Goal: Task Accomplishment & Management: Use online tool/utility

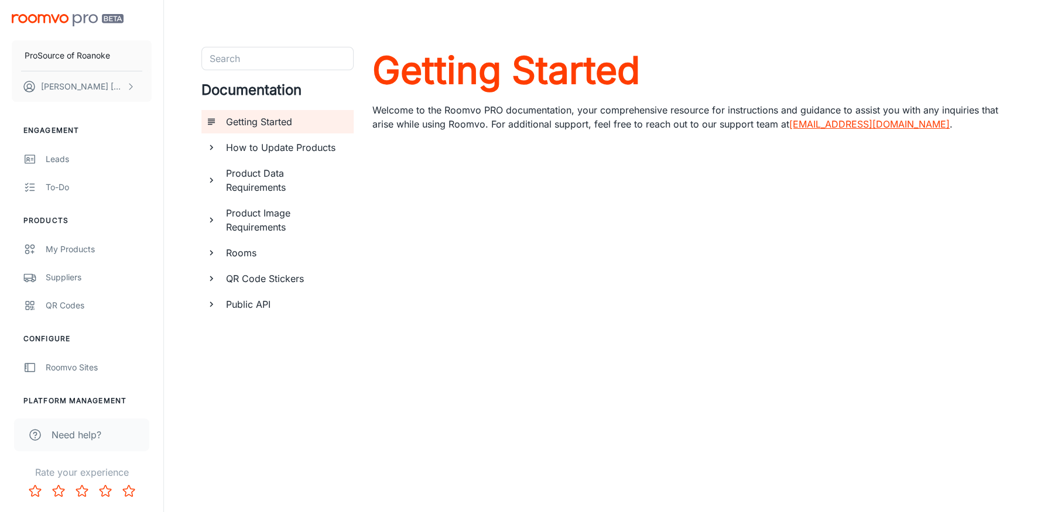
click at [57, 307] on div "QR Codes" at bounding box center [99, 305] width 106 height 13
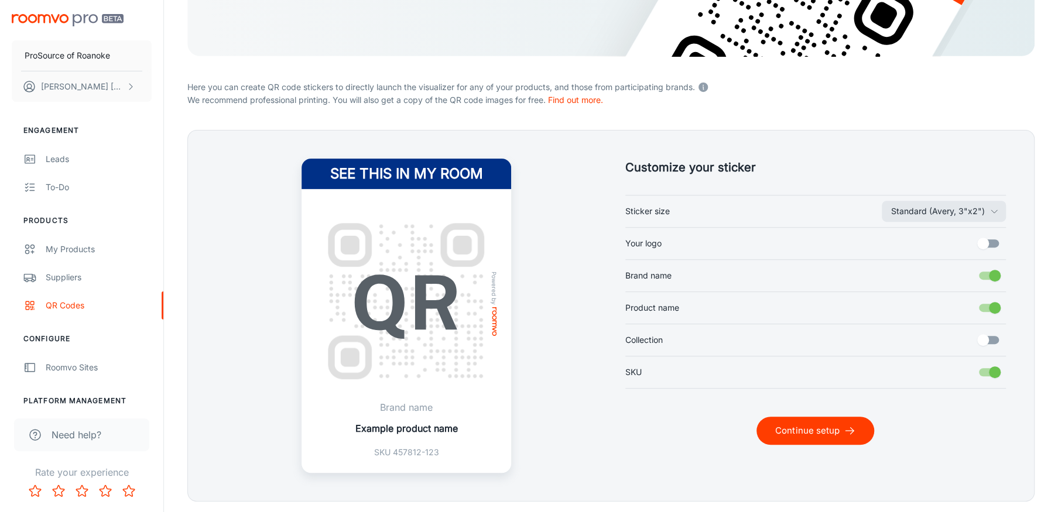
scroll to position [234, 0]
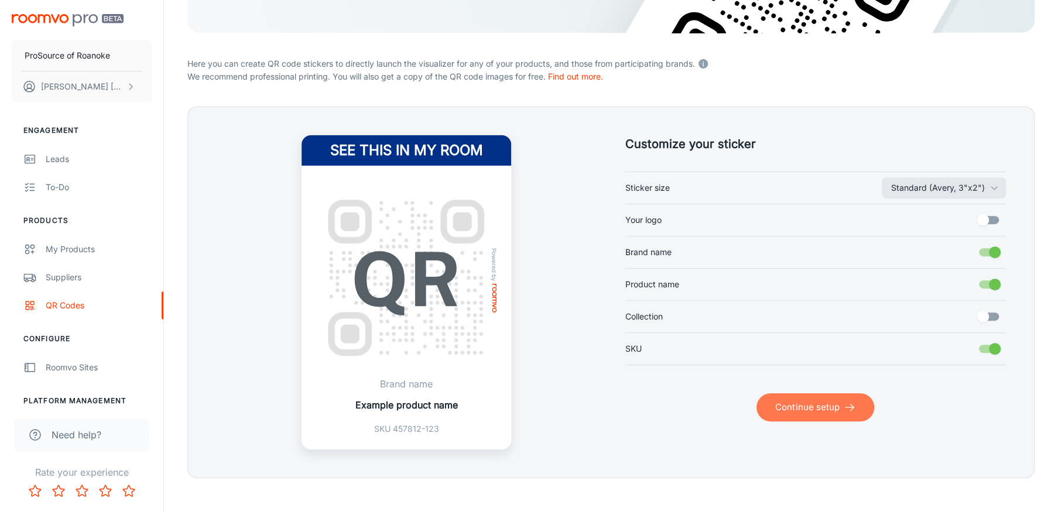
click at [813, 408] on button "Continue setup" at bounding box center [816, 408] width 118 height 28
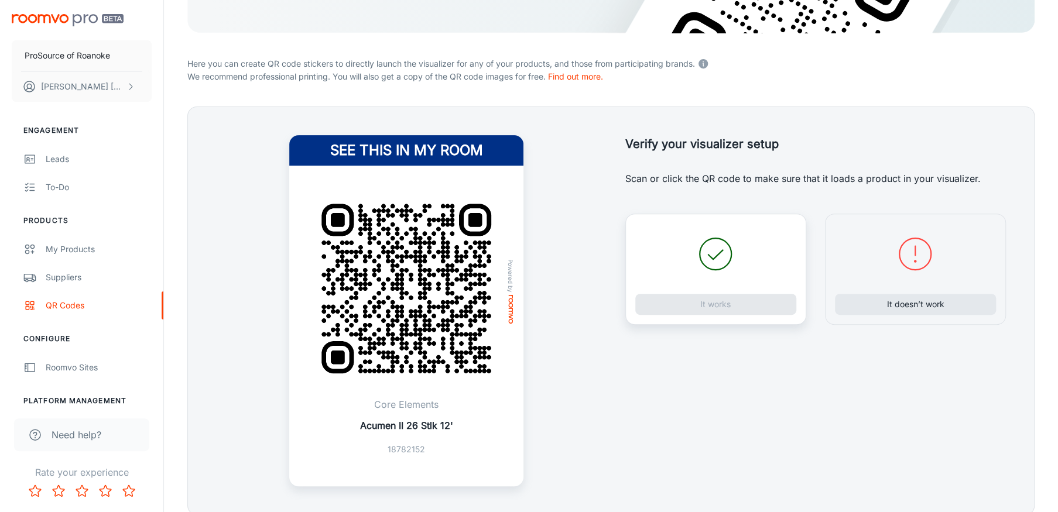
click at [699, 304] on div "It works" at bounding box center [715, 269] width 181 height 111
click at [710, 265] on icon at bounding box center [716, 254] width 42 height 42
click at [703, 303] on button "It works" at bounding box center [715, 304] width 161 height 21
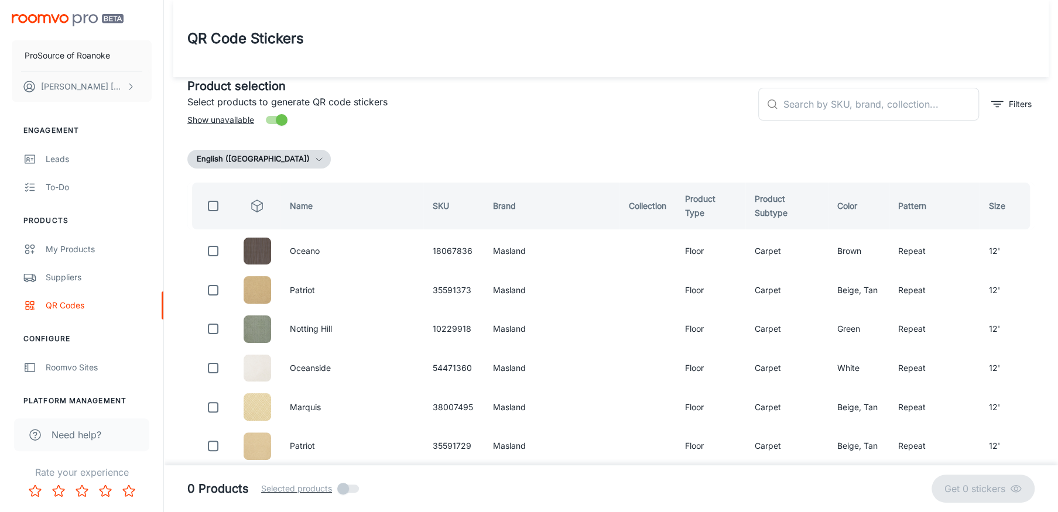
scroll to position [0, 0]
click at [795, 105] on input "text" at bounding box center [881, 104] width 196 height 33
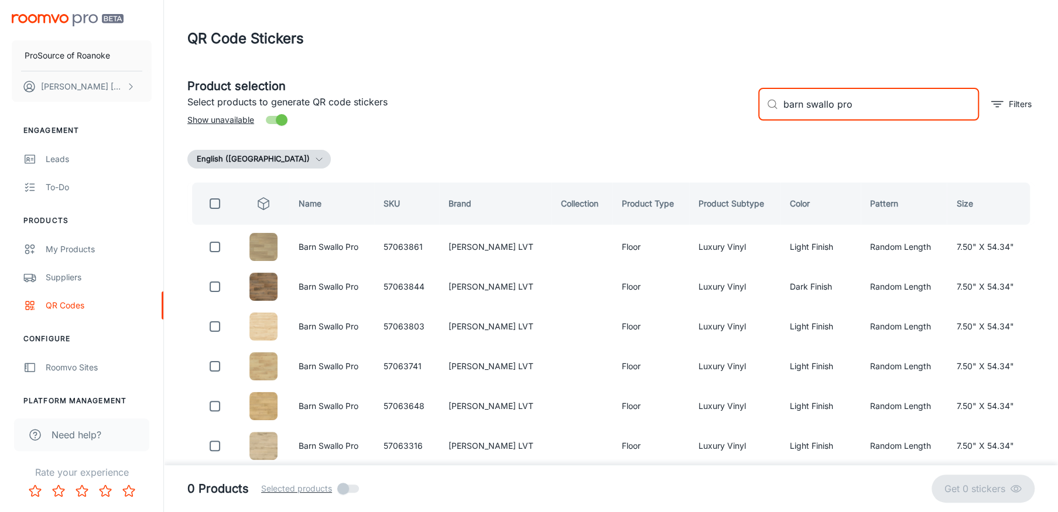
type input "barn swallo pro"
click at [217, 247] on input "checkbox" at bounding box center [214, 246] width 23 height 23
checkbox input "true"
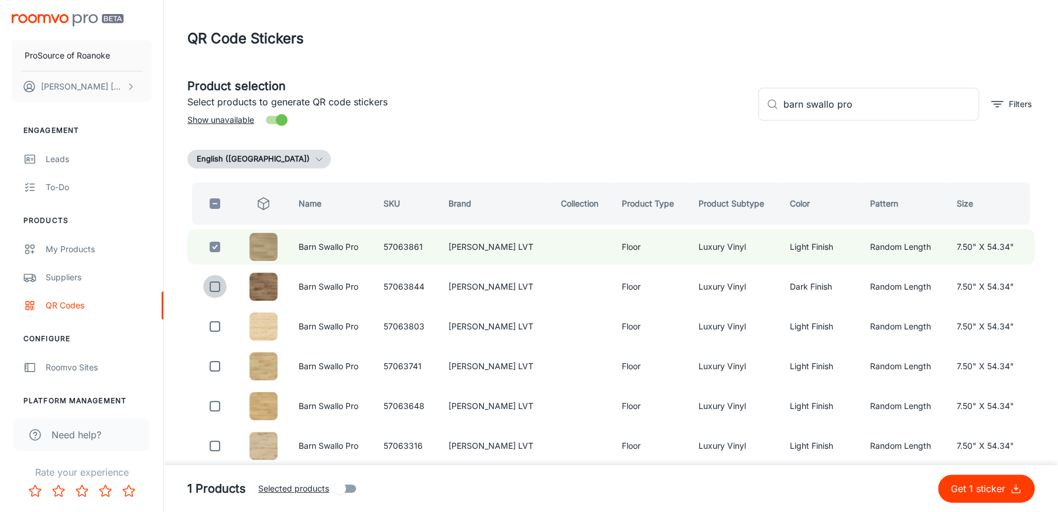
click at [215, 280] on input "checkbox" at bounding box center [214, 286] width 23 height 23
checkbox input "true"
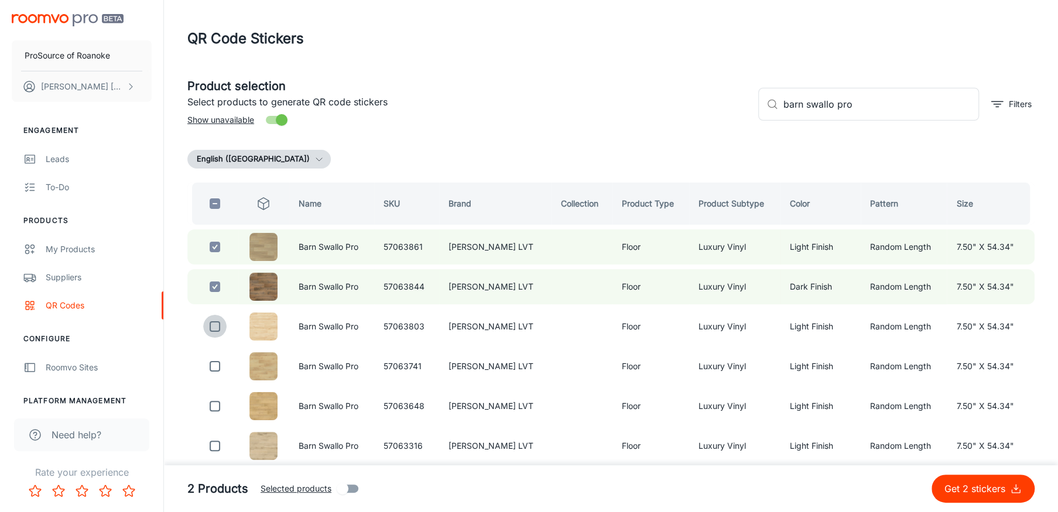
click at [217, 326] on input "checkbox" at bounding box center [214, 326] width 23 height 23
checkbox input "true"
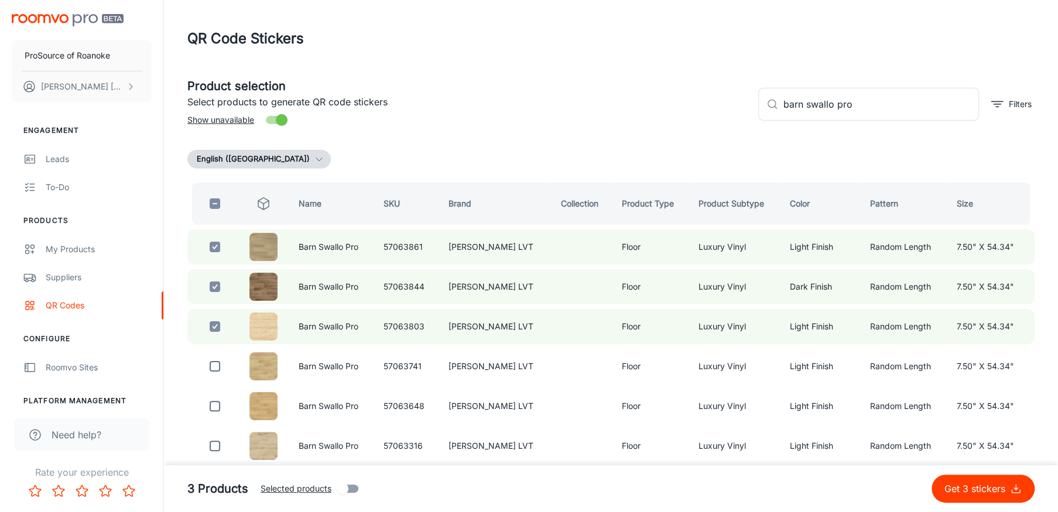
click at [216, 362] on input "checkbox" at bounding box center [214, 366] width 23 height 23
checkbox input "true"
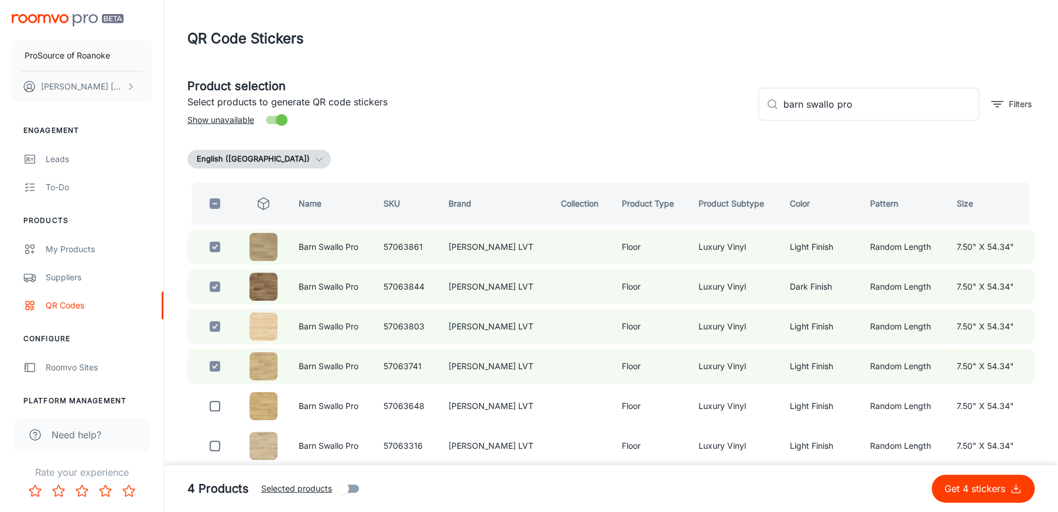
click at [214, 402] on input "checkbox" at bounding box center [214, 406] width 23 height 23
checkbox input "true"
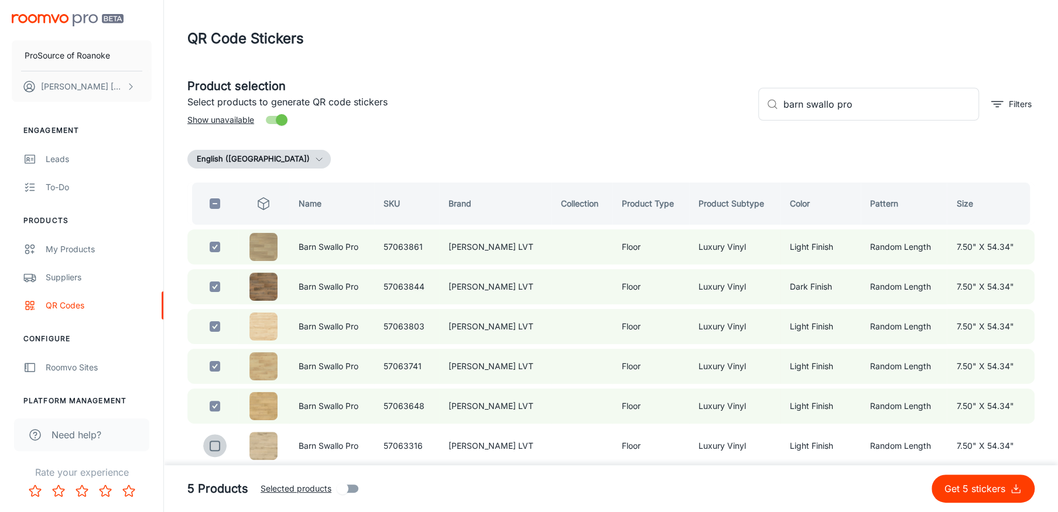
click at [218, 436] on input "checkbox" at bounding box center [214, 446] width 23 height 23
checkbox input "true"
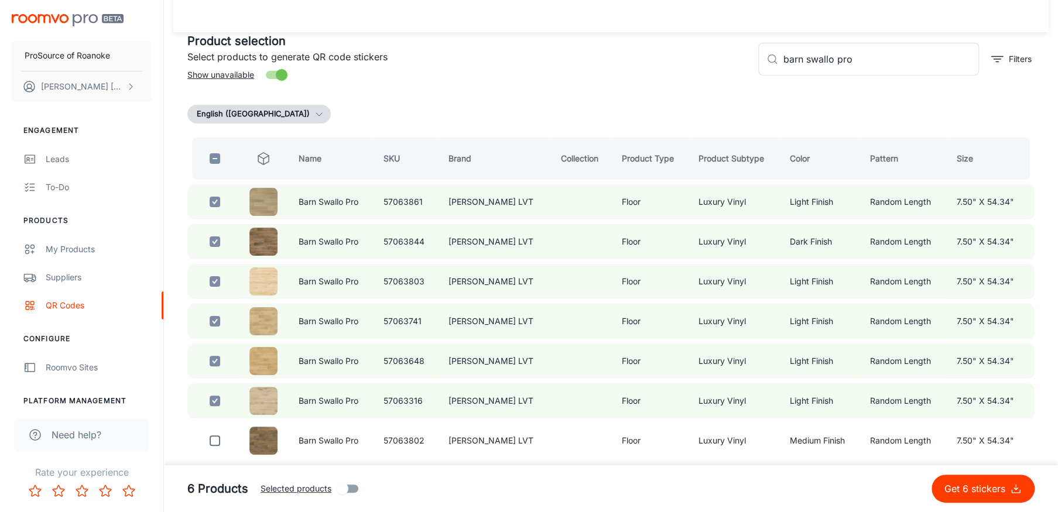
scroll to position [112, 0]
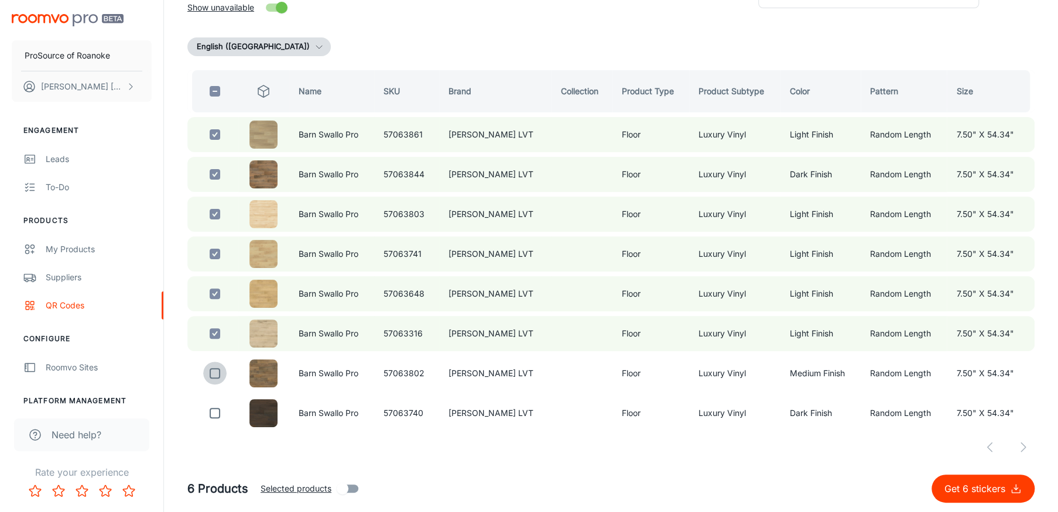
click at [215, 371] on input "checkbox" at bounding box center [214, 373] width 23 height 23
checkbox input "true"
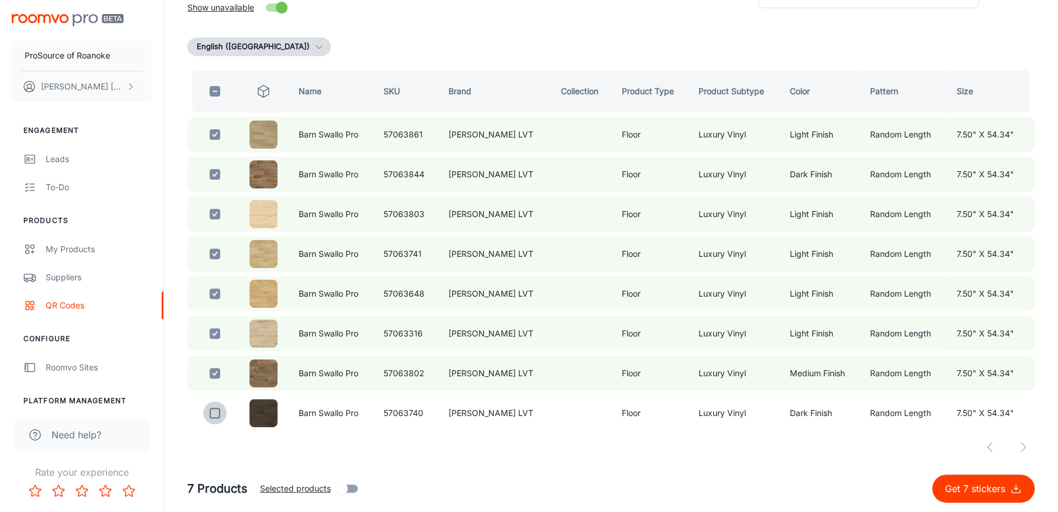
click at [213, 408] on input "checkbox" at bounding box center [214, 413] width 23 height 23
checkbox input "true"
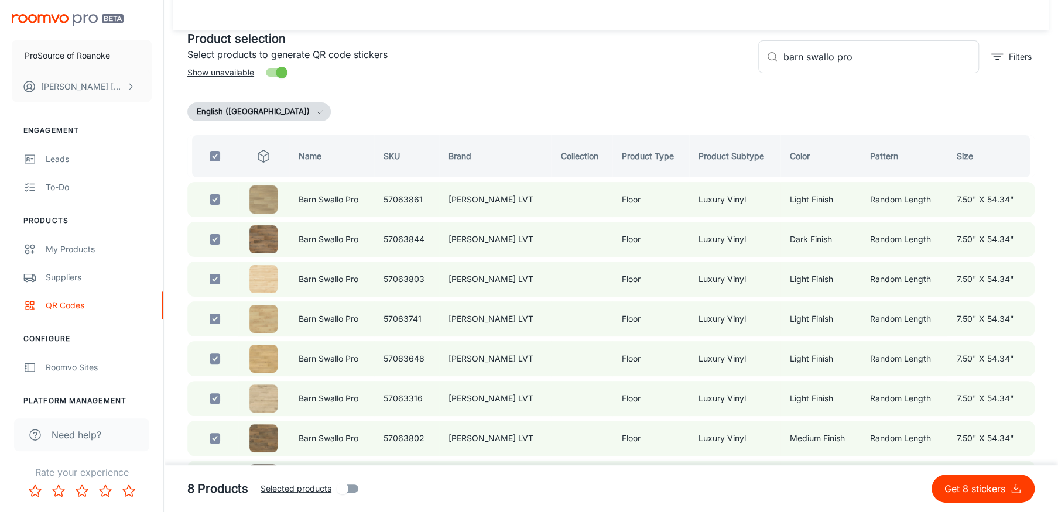
scroll to position [0, 0]
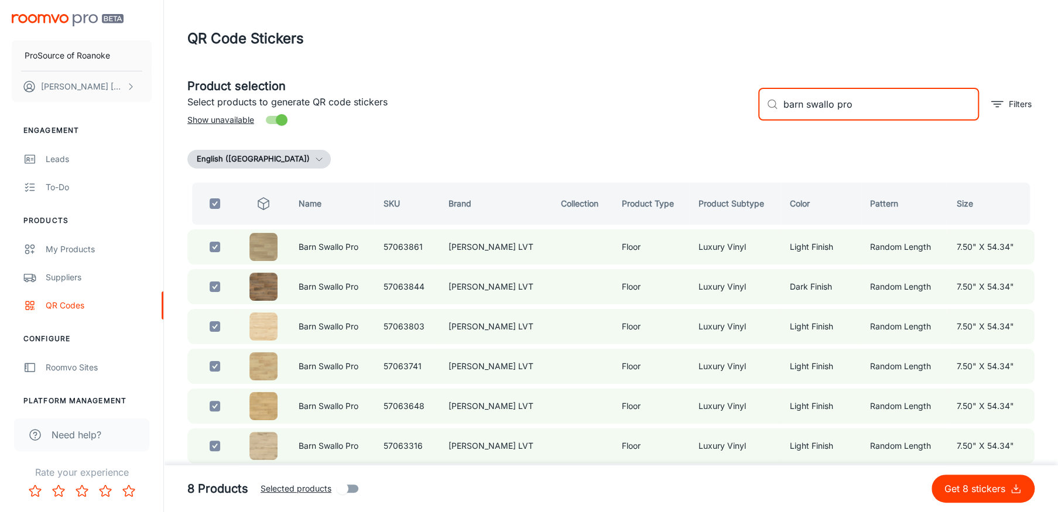
drag, startPoint x: 864, startPoint y: 108, endPoint x: 719, endPoint y: 105, distance: 145.9
click at [719, 105] on div "Product selection Select products to generate QR code stickers Show unavailable…" at bounding box center [606, 99] width 857 height 63
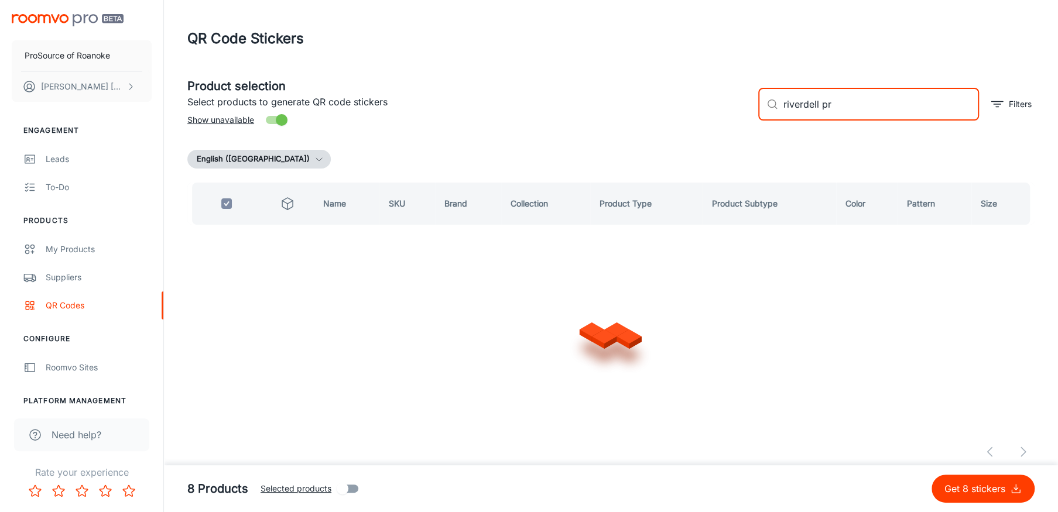
type input "riverdell pro"
checkbox input "false"
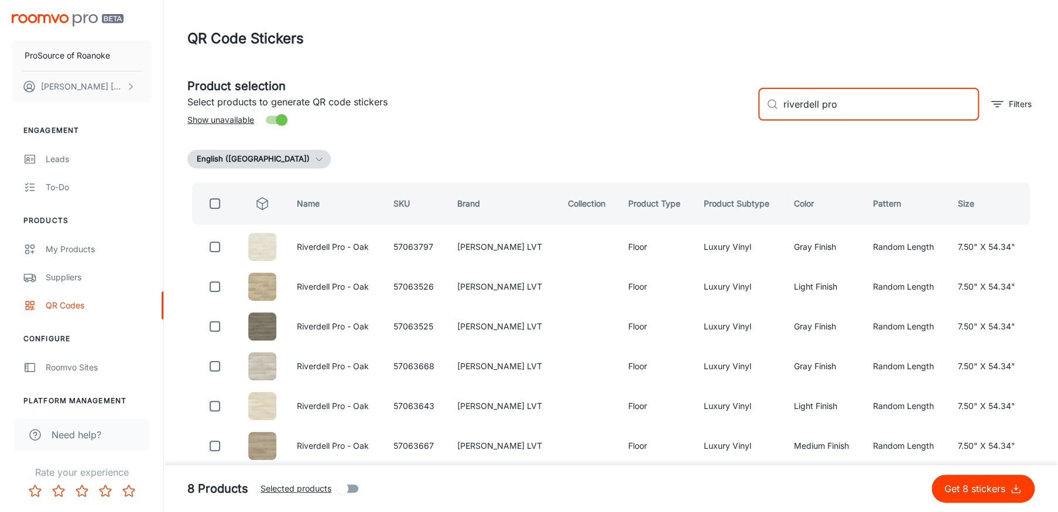
type input "riverdell pro"
click at [214, 245] on input "checkbox" at bounding box center [214, 246] width 23 height 23
checkbox input "true"
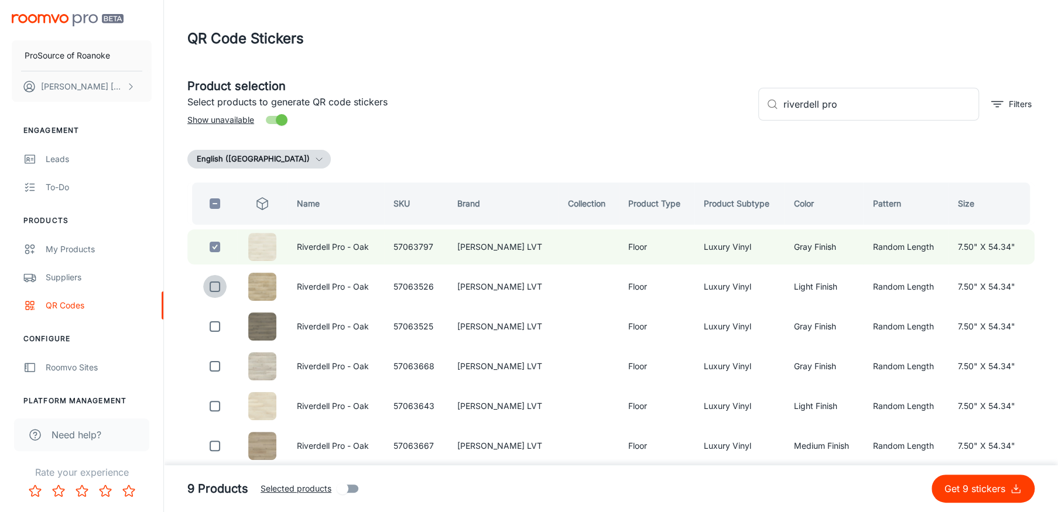
click at [218, 285] on input "checkbox" at bounding box center [214, 286] width 23 height 23
checkbox input "true"
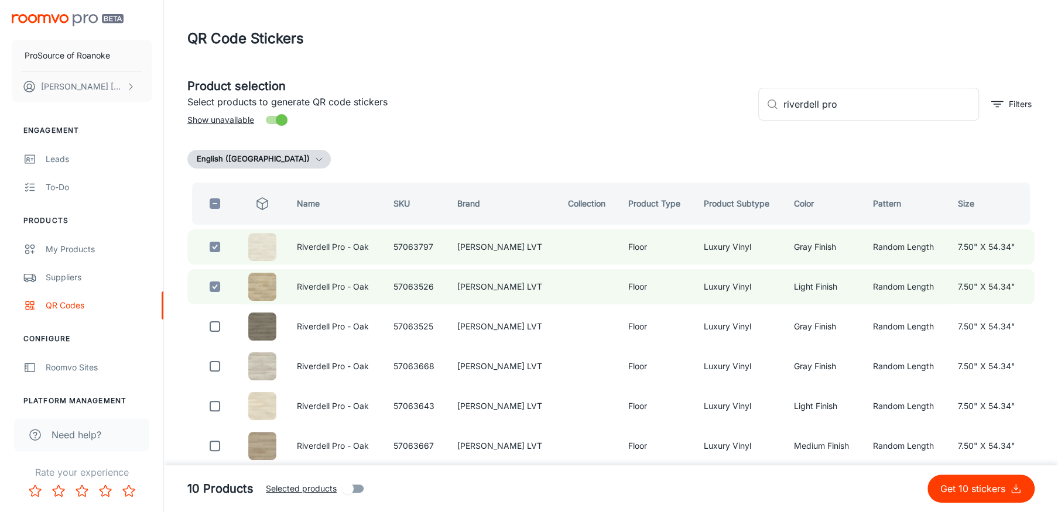
click at [218, 323] on input "checkbox" at bounding box center [214, 326] width 23 height 23
checkbox input "true"
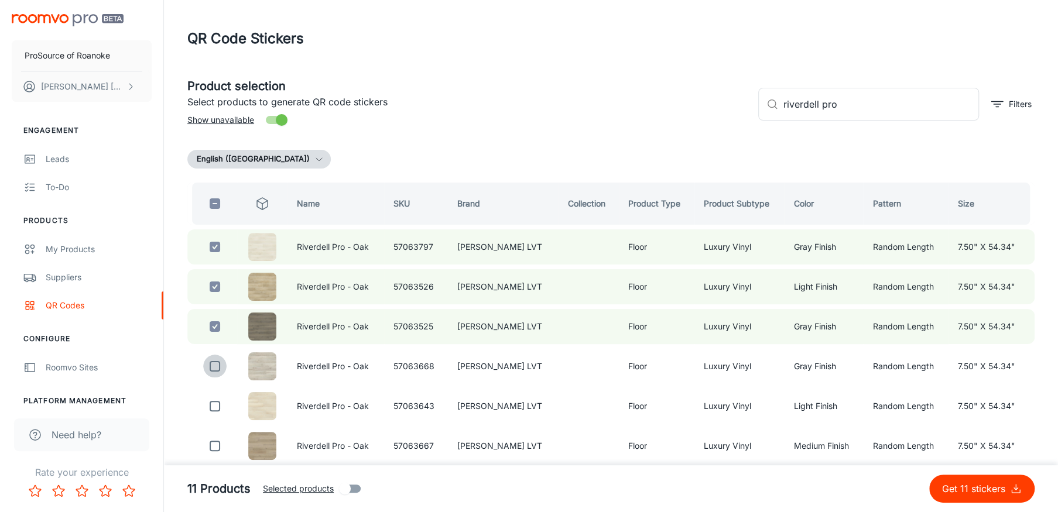
click at [210, 365] on input "checkbox" at bounding box center [214, 366] width 23 height 23
checkbox input "true"
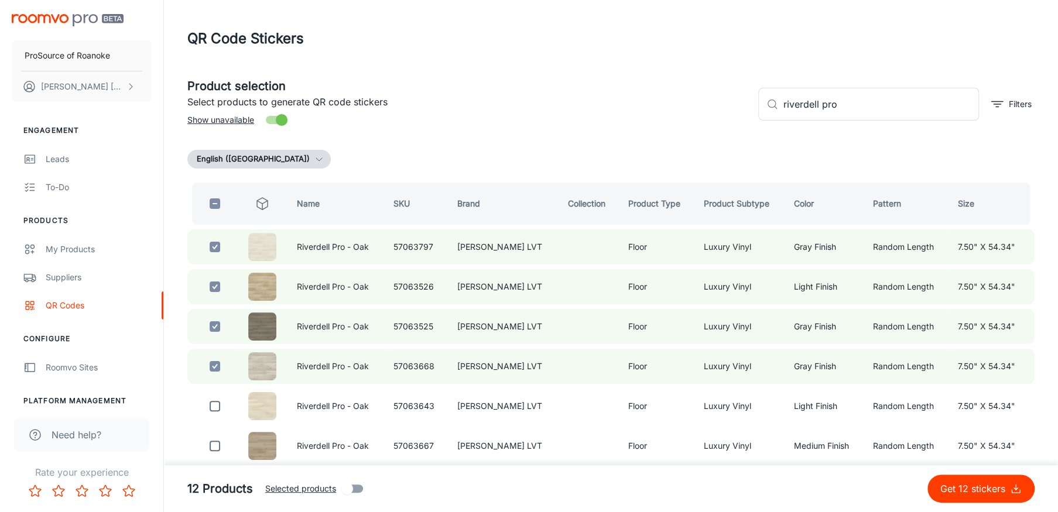
click at [211, 402] on input "checkbox" at bounding box center [214, 406] width 23 height 23
checkbox input "true"
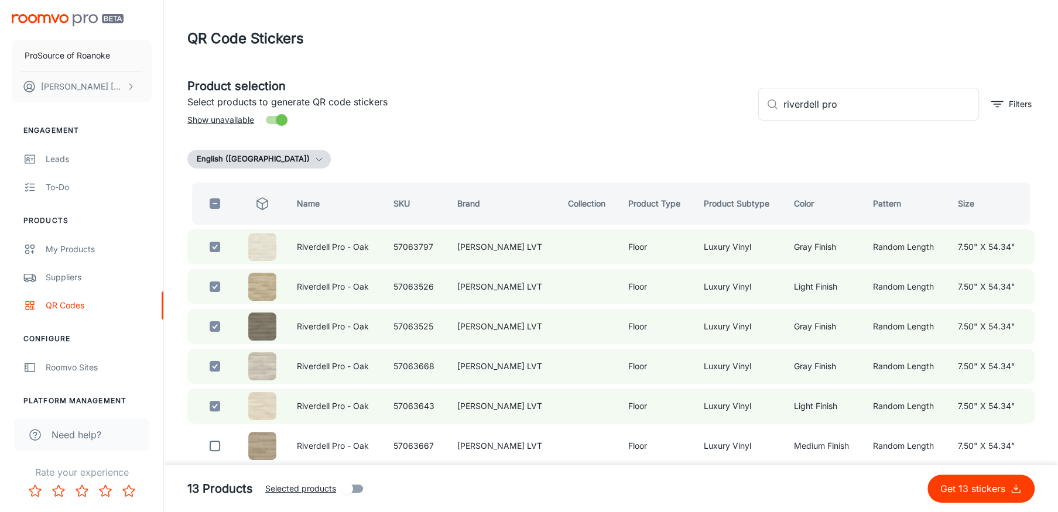
click at [218, 439] on input "checkbox" at bounding box center [214, 446] width 23 height 23
checkbox input "true"
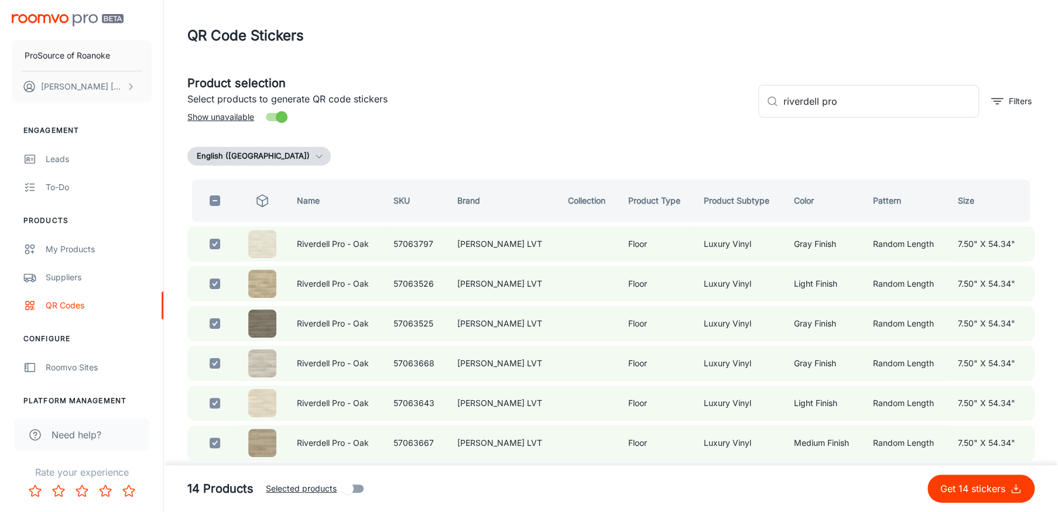
scroll to position [112, 0]
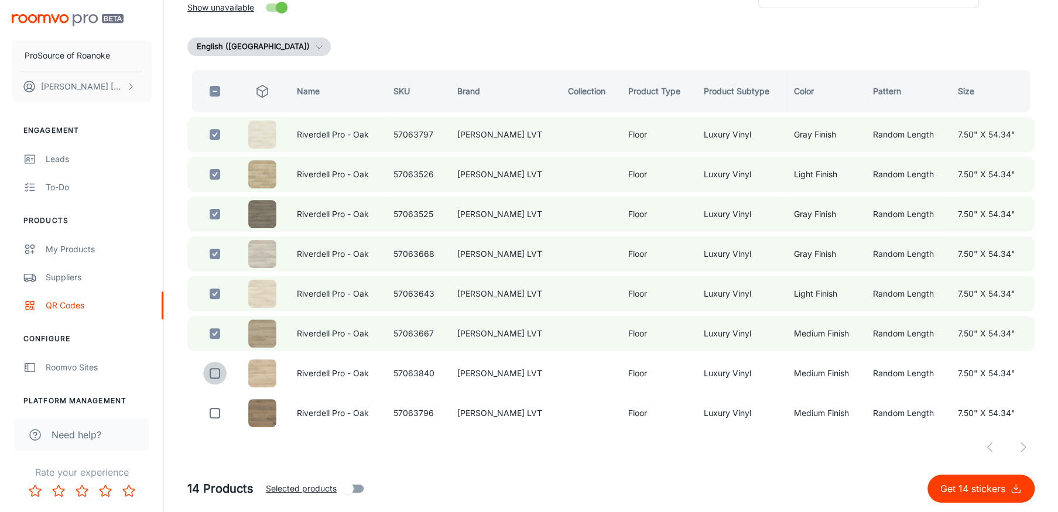
click at [212, 372] on input "checkbox" at bounding box center [214, 373] width 23 height 23
checkbox input "true"
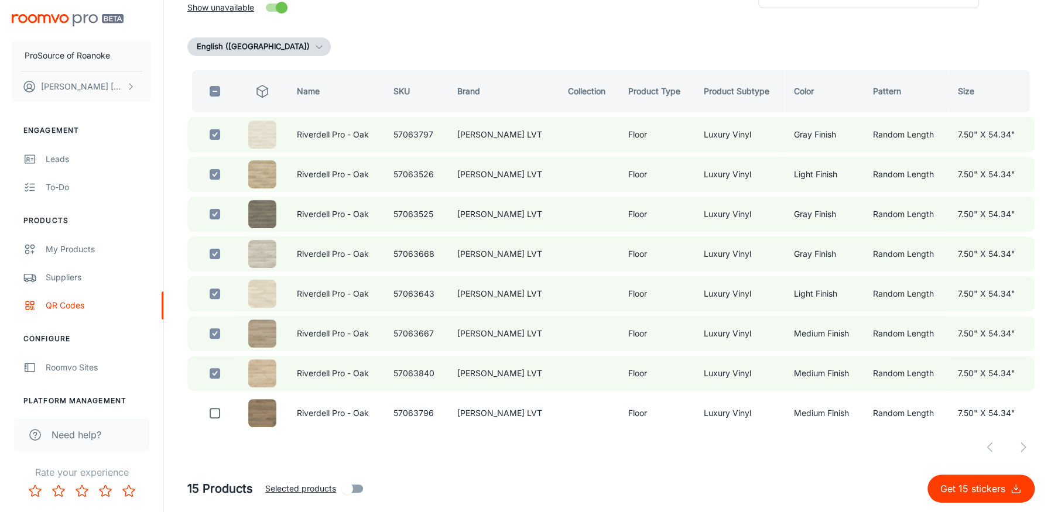
click at [214, 402] on input "checkbox" at bounding box center [214, 413] width 23 height 23
checkbox input "true"
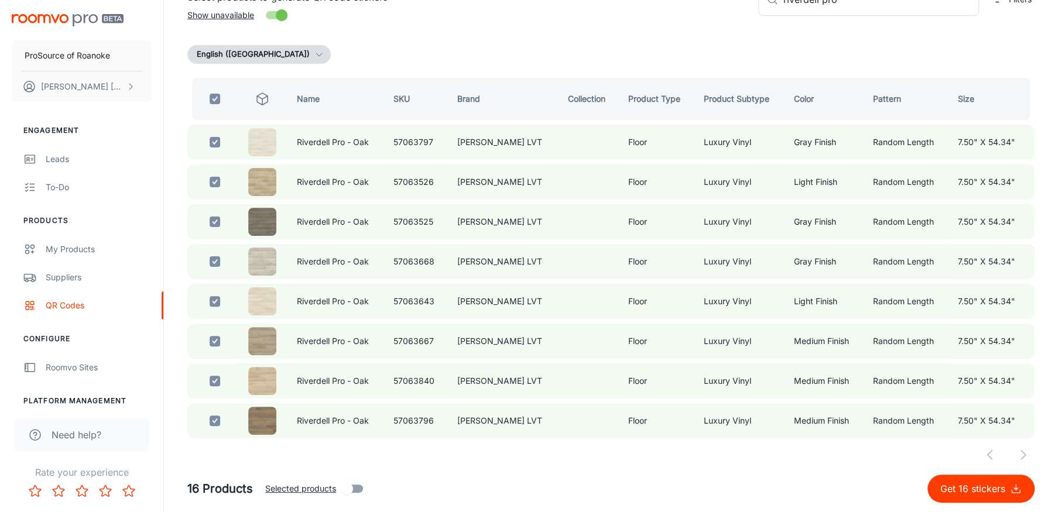
scroll to position [0, 0]
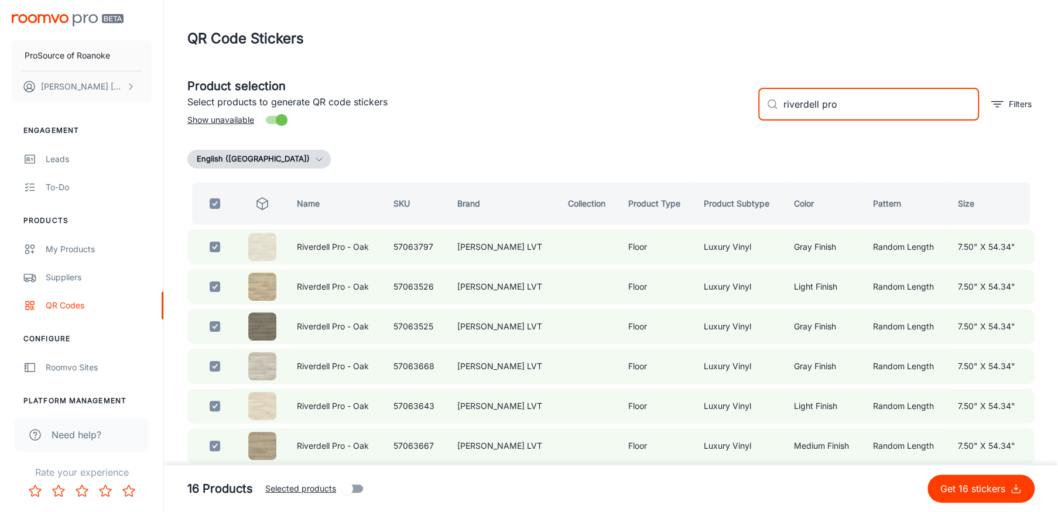
drag, startPoint x: 895, startPoint y: 100, endPoint x: 632, endPoint y: 135, distance: 265.3
click at [632, 135] on div "Product selection Select products to generate QR code stickers Show unavailable…" at bounding box center [610, 324] width 847 height 513
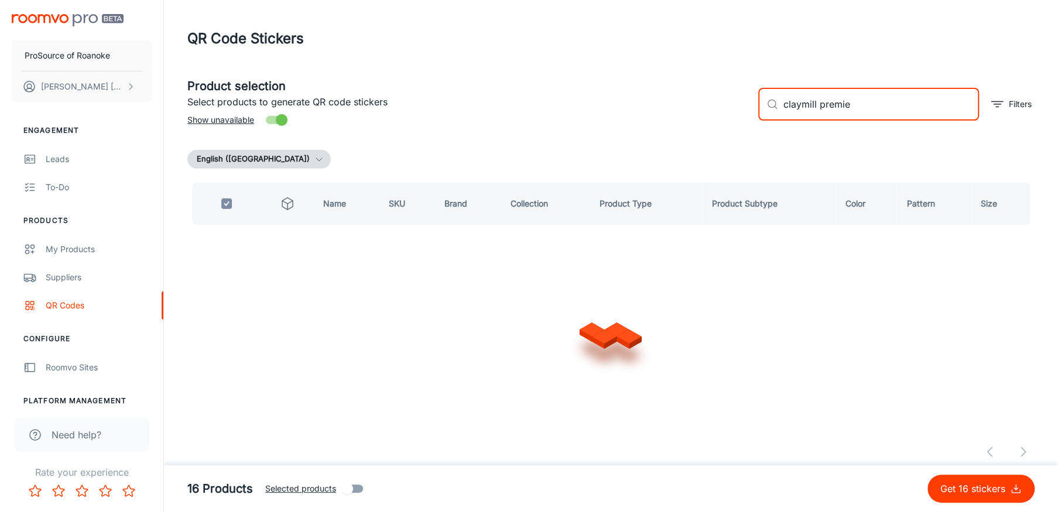
type input "claymill premier"
checkbox input "false"
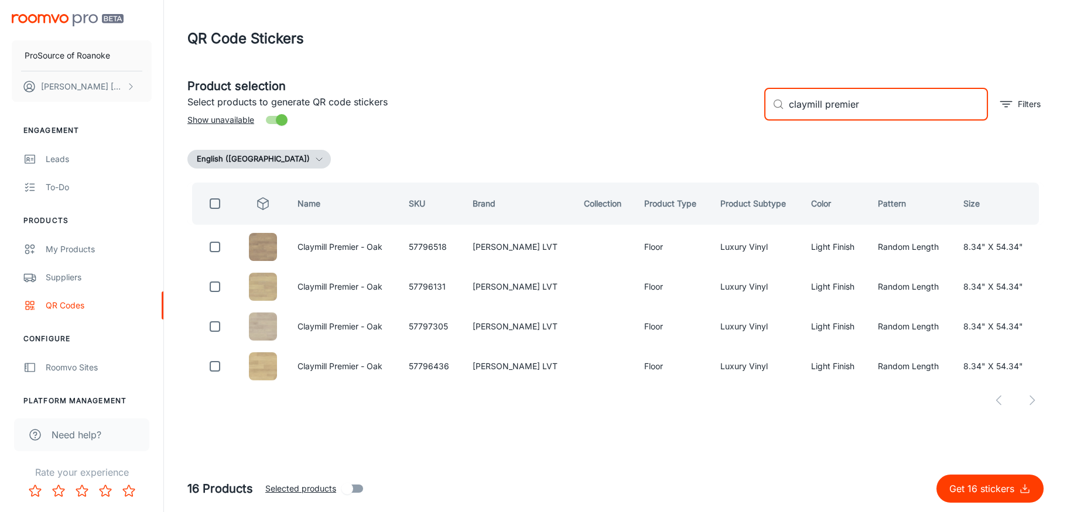
type input "claymill premier"
click at [211, 247] on input "checkbox" at bounding box center [214, 246] width 23 height 23
checkbox input "true"
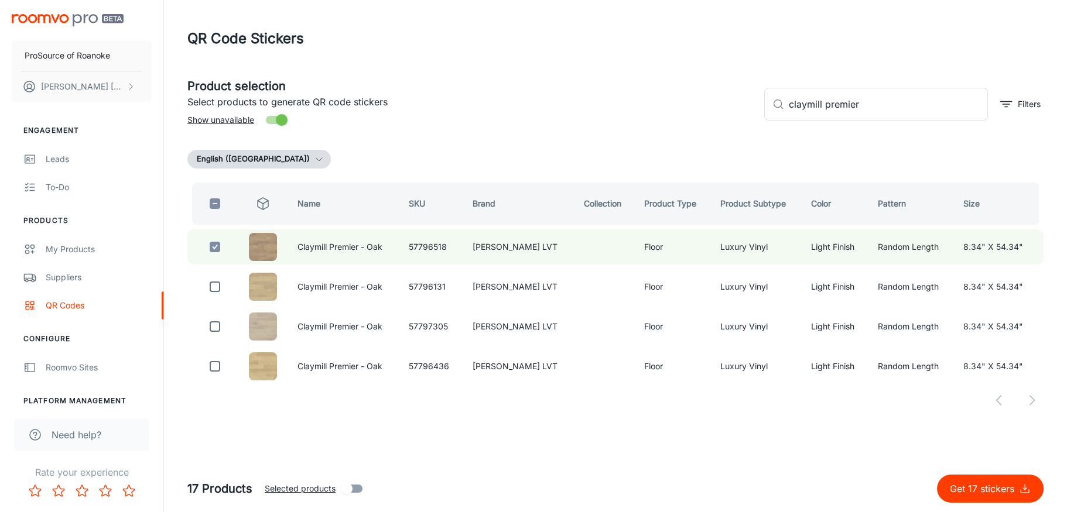
click at [215, 279] on input "checkbox" at bounding box center [214, 286] width 23 height 23
checkbox input "true"
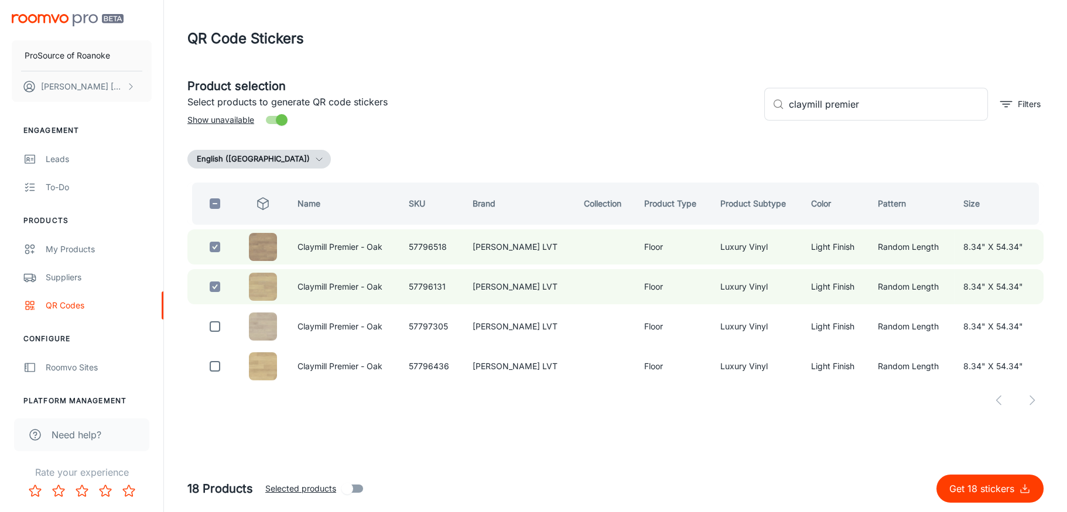
drag, startPoint x: 215, startPoint y: 321, endPoint x: 214, endPoint y: 337, distance: 16.4
click at [214, 321] on input "checkbox" at bounding box center [214, 326] width 23 height 23
checkbox input "true"
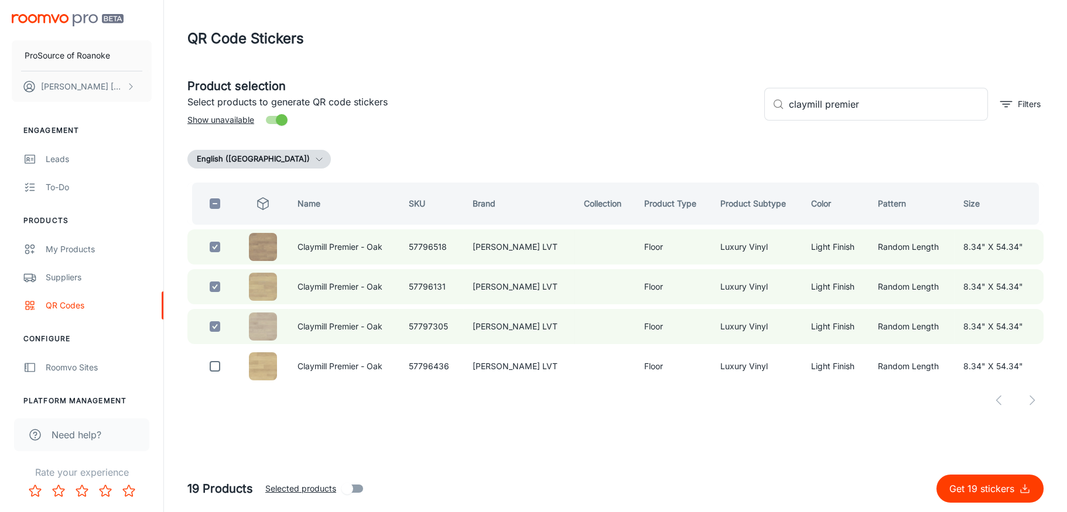
click at [214, 365] on input "checkbox" at bounding box center [214, 366] width 23 height 23
checkbox input "true"
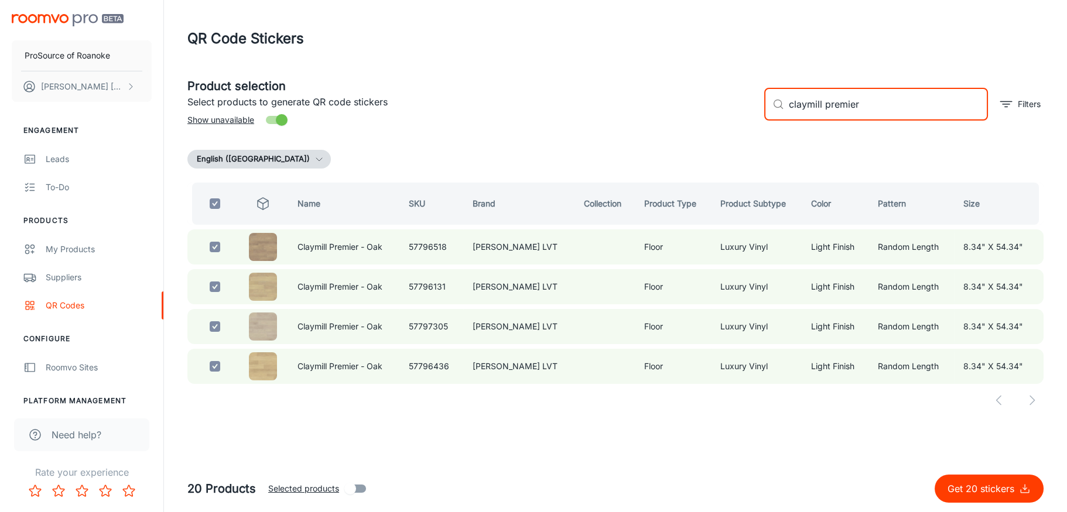
drag, startPoint x: 860, startPoint y: 102, endPoint x: 630, endPoint y: 99, distance: 230.7
click at [630, 99] on div "Product selection Select products to generate QR code stickers Show unavailable…" at bounding box center [611, 99] width 866 height 63
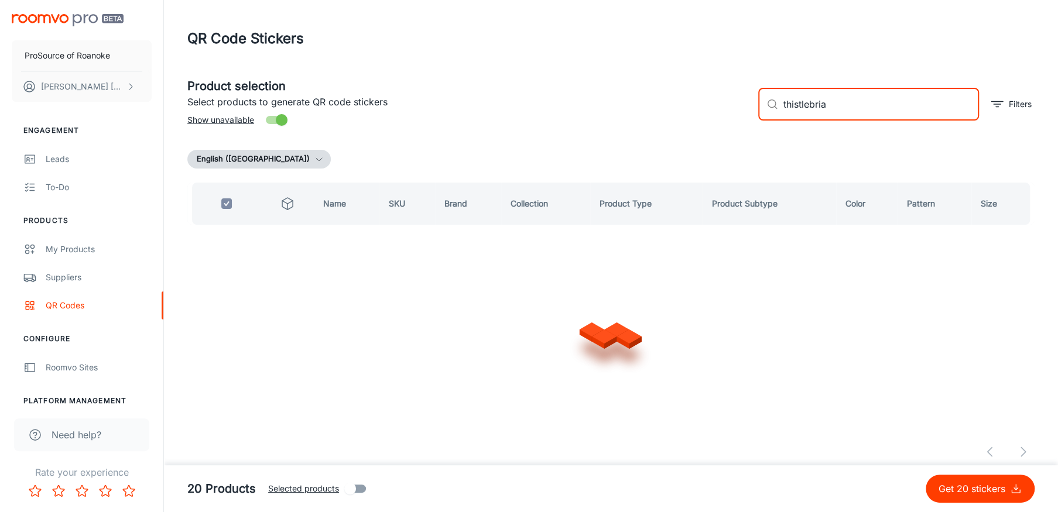
type input "thistlebriar"
checkbox input "false"
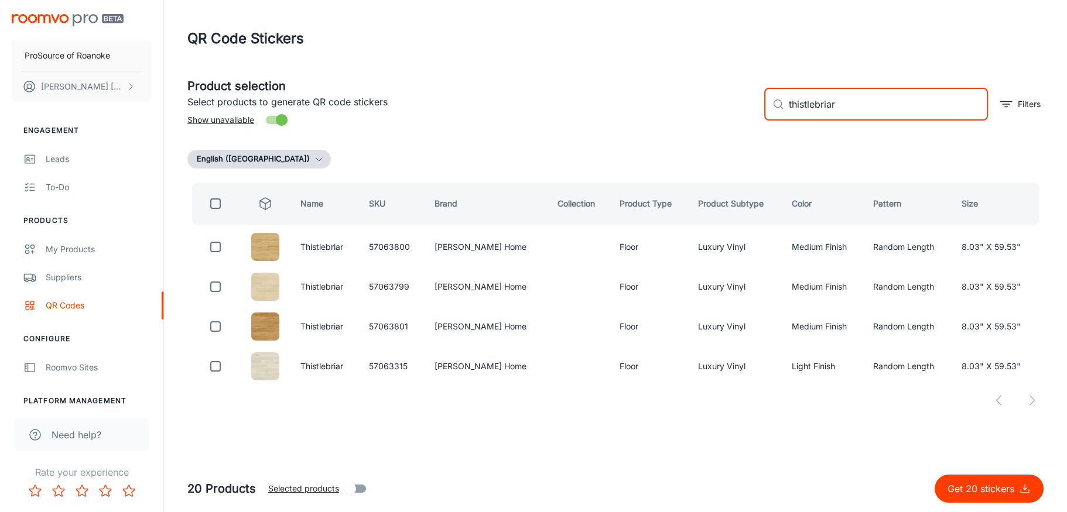
type input "thistlebriar"
click at [218, 247] on input "checkbox" at bounding box center [215, 246] width 23 height 23
checkbox input "true"
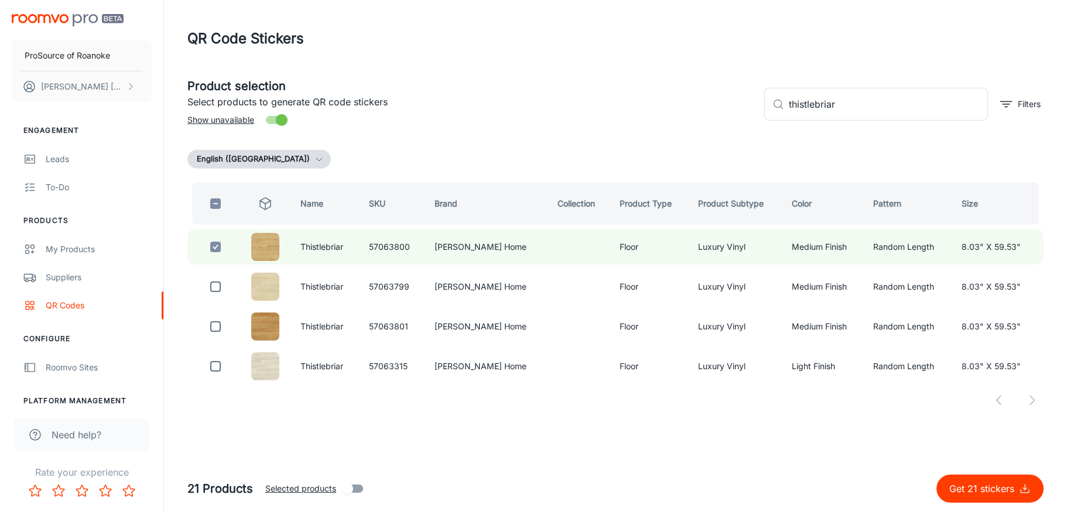
click at [215, 285] on input "checkbox" at bounding box center [215, 286] width 23 height 23
checkbox input "true"
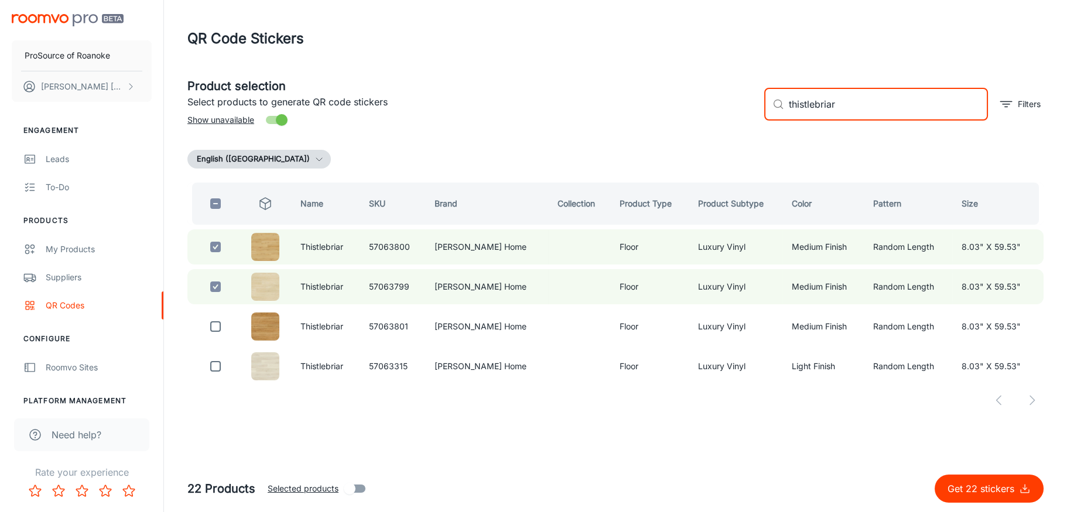
drag, startPoint x: 855, startPoint y: 103, endPoint x: 669, endPoint y: 101, distance: 185.6
click at [669, 101] on div "Product selection Select products to generate QR code stickers Show unavailable…" at bounding box center [611, 99] width 866 height 63
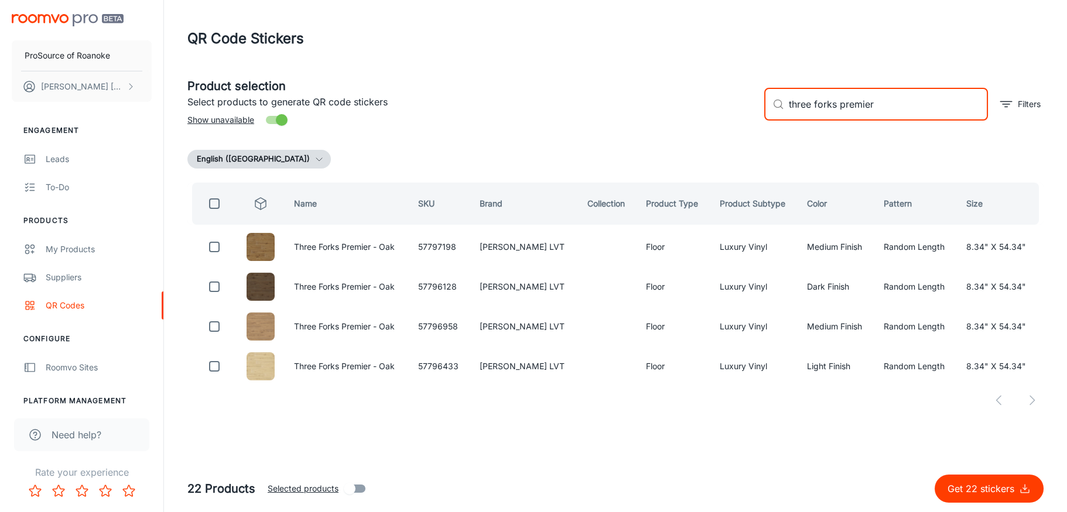
type input "three forks premier"
drag, startPoint x: 214, startPoint y: 245, endPoint x: 210, endPoint y: 264, distance: 19.9
click at [214, 245] on input "checkbox" at bounding box center [214, 246] width 23 height 23
checkbox input "true"
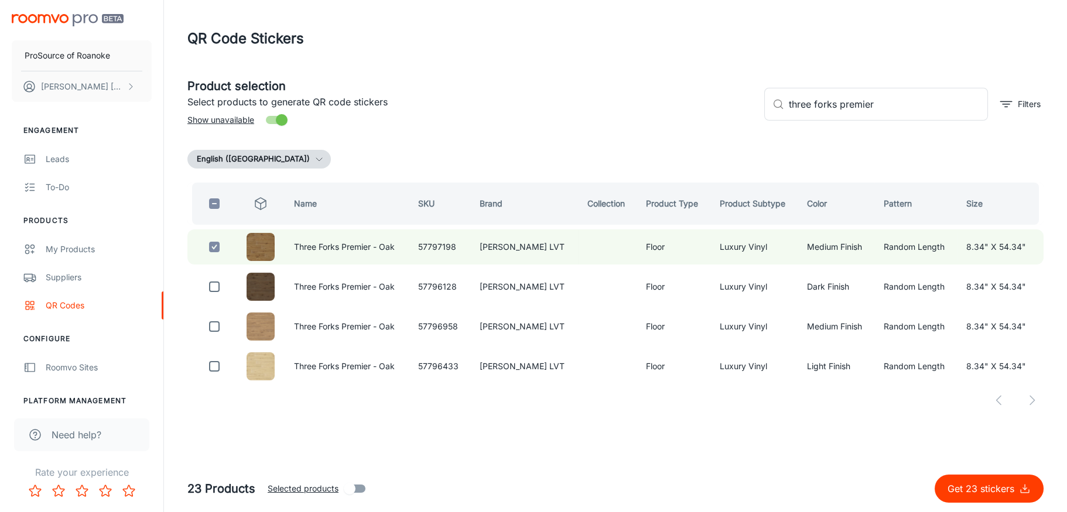
click at [211, 285] on input "checkbox" at bounding box center [214, 286] width 23 height 23
checkbox input "true"
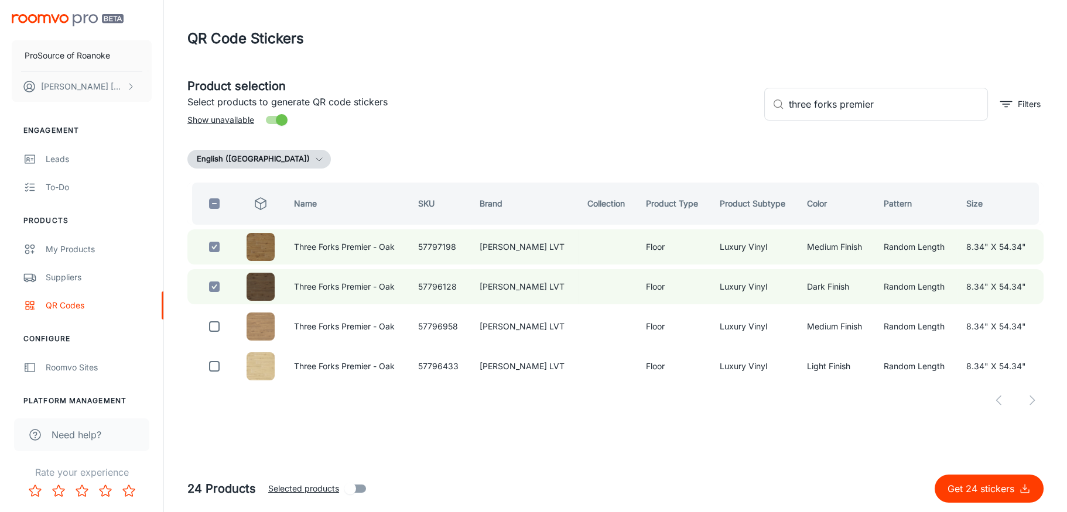
click at [213, 321] on input "checkbox" at bounding box center [214, 326] width 23 height 23
checkbox input "true"
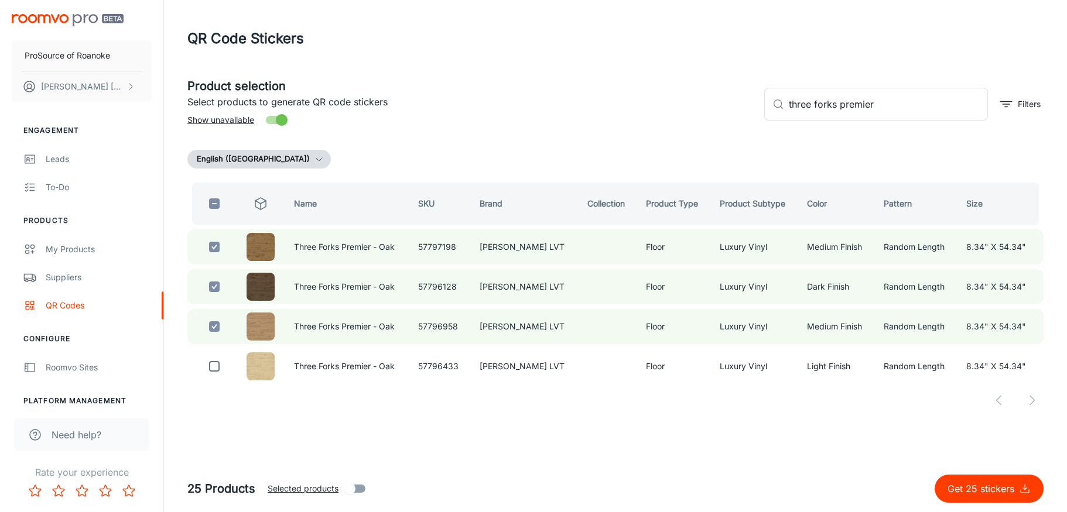
click at [213, 361] on input "checkbox" at bounding box center [214, 366] width 23 height 23
checkbox input "true"
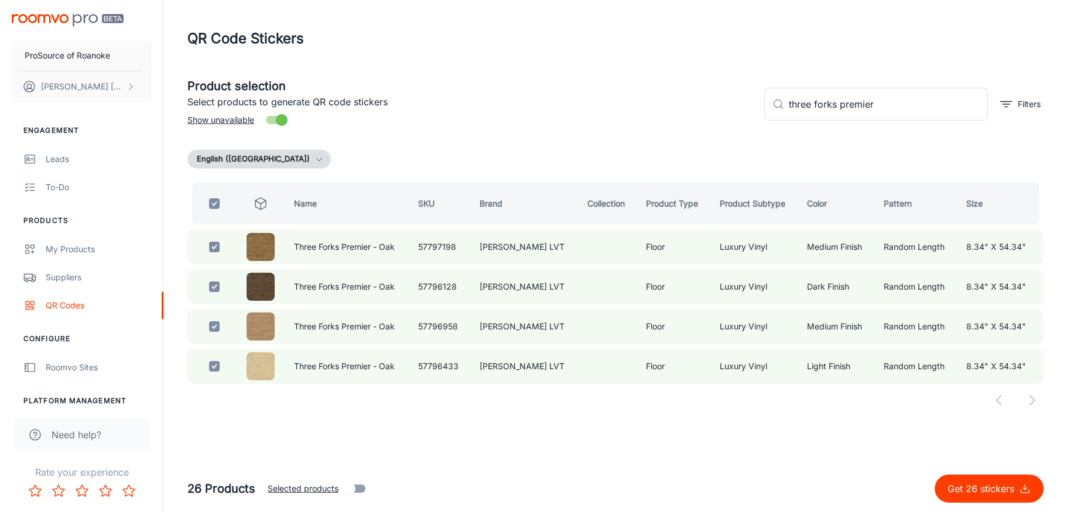
click at [302, 489] on span "Selected products" at bounding box center [303, 489] width 71 height 13
click at [316, 489] on input "Selected products" at bounding box center [349, 489] width 67 height 22
checkbox input "true"
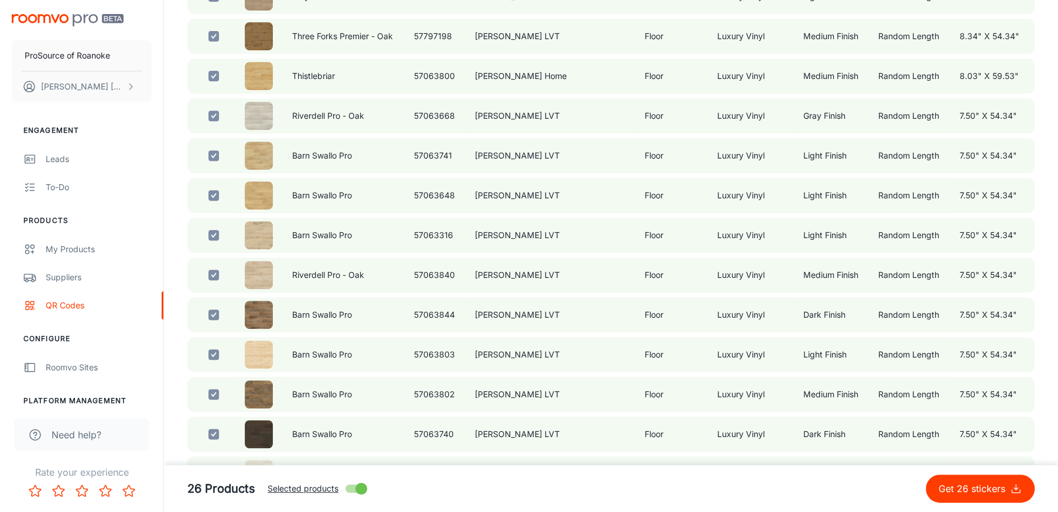
scroll to position [293, 0]
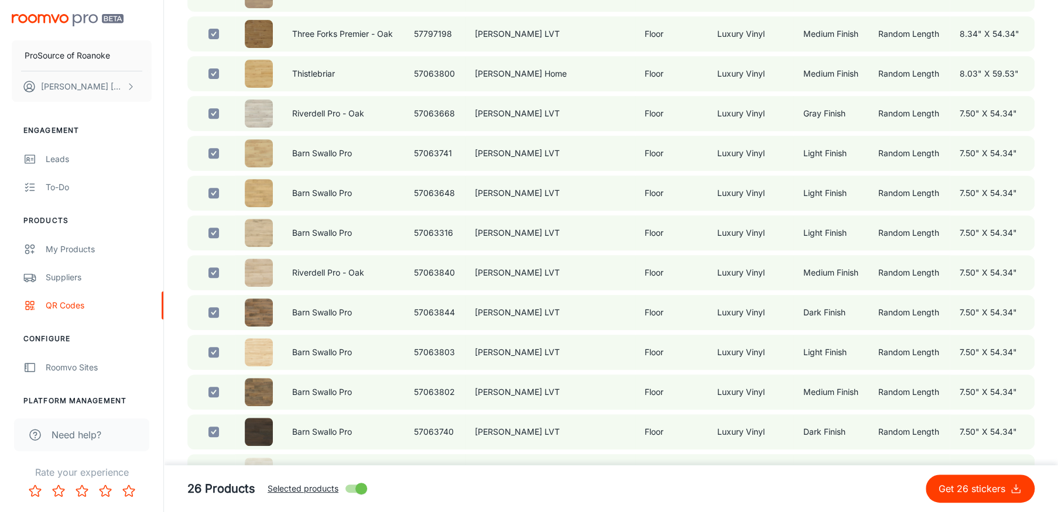
click at [213, 349] on input "checkbox" at bounding box center [213, 352] width 23 height 23
click at [217, 308] on input "checkbox" at bounding box center [213, 312] width 23 height 23
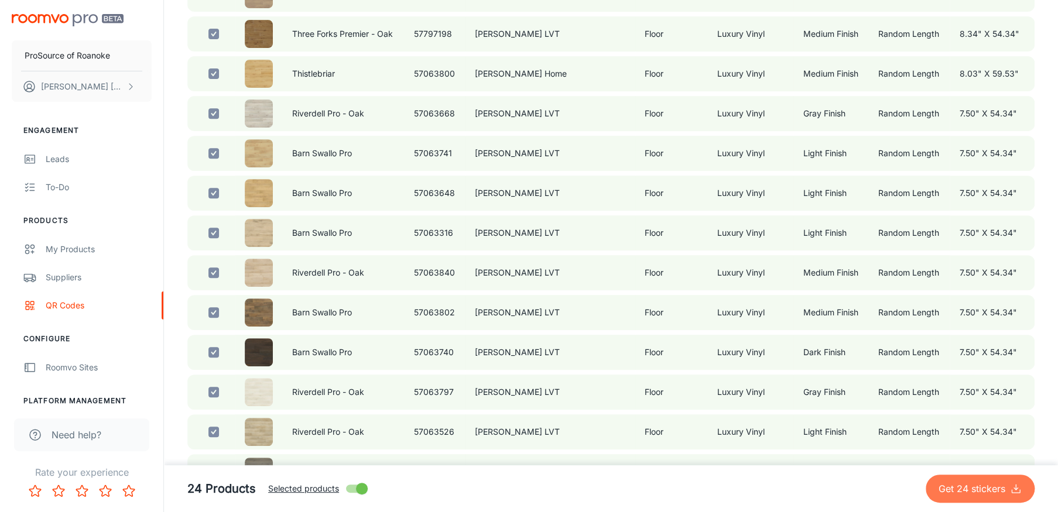
click at [955, 493] on p "Get 24 stickers" at bounding box center [974, 489] width 71 height 14
checkbox input "false"
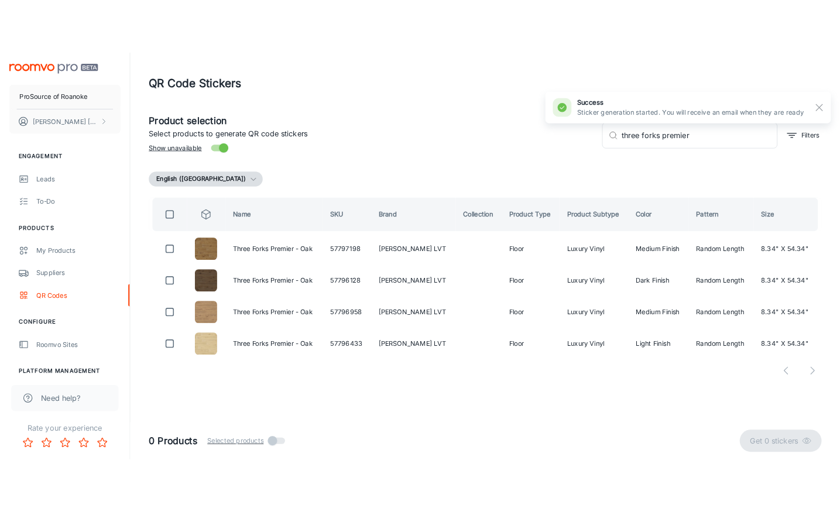
scroll to position [0, 0]
